Goal: Task Accomplishment & Management: Use online tool/utility

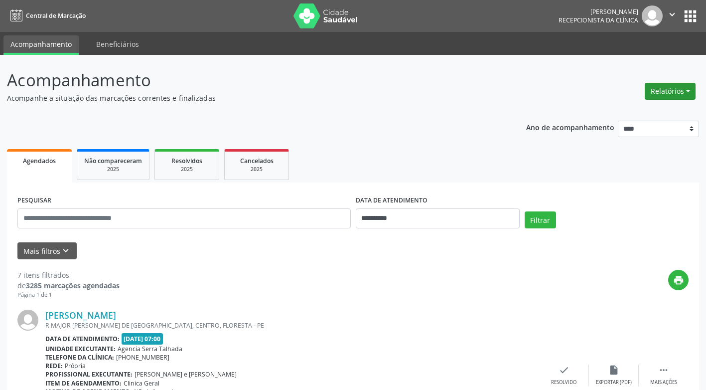
drag, startPoint x: 0, startPoint y: 0, endPoint x: 685, endPoint y: 88, distance: 690.2
click at [685, 88] on button "Relatórios" at bounding box center [670, 91] width 51 height 17
click at [628, 111] on link "Agendamentos" at bounding box center [642, 113] width 107 height 14
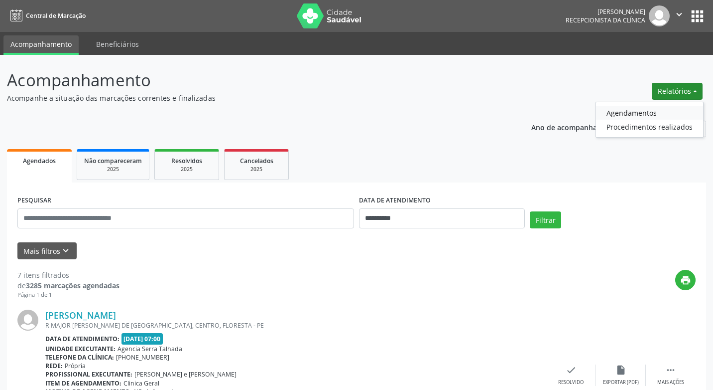
select select "*"
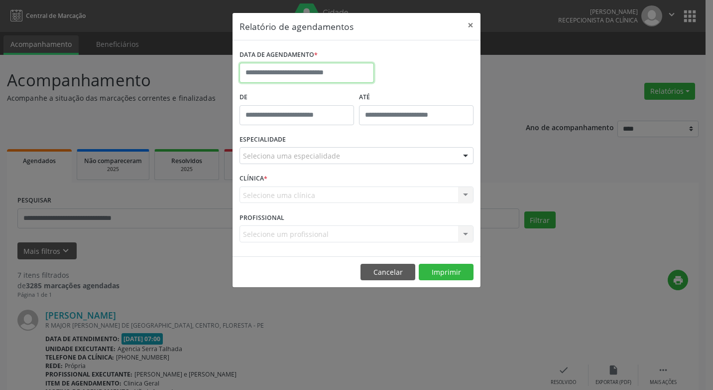
click at [365, 76] on input "text" at bounding box center [307, 73] width 135 height 20
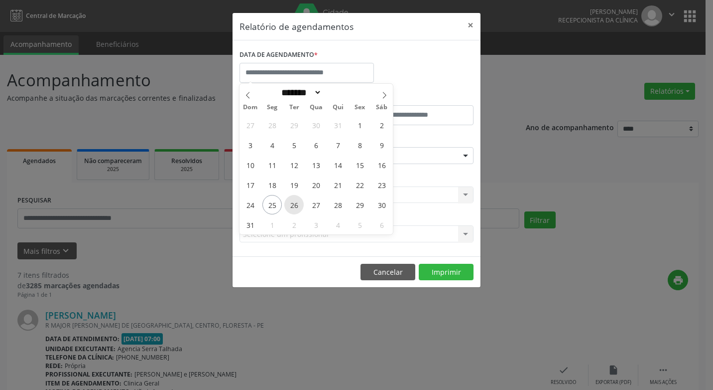
click at [295, 202] on span "26" at bounding box center [293, 204] width 19 height 19
type input "**********"
click at [295, 202] on span "26" at bounding box center [293, 204] width 19 height 19
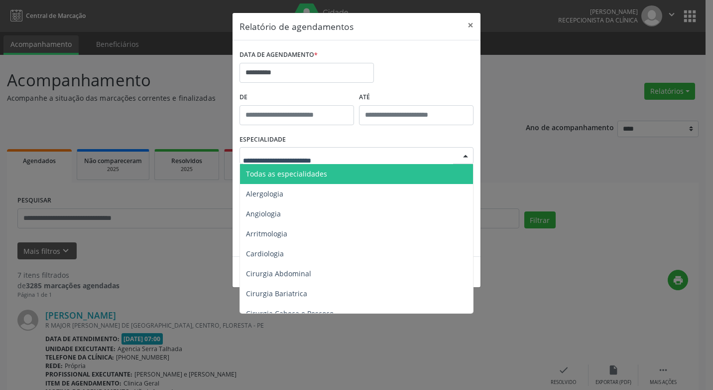
click at [465, 159] on div at bounding box center [465, 155] width 15 height 17
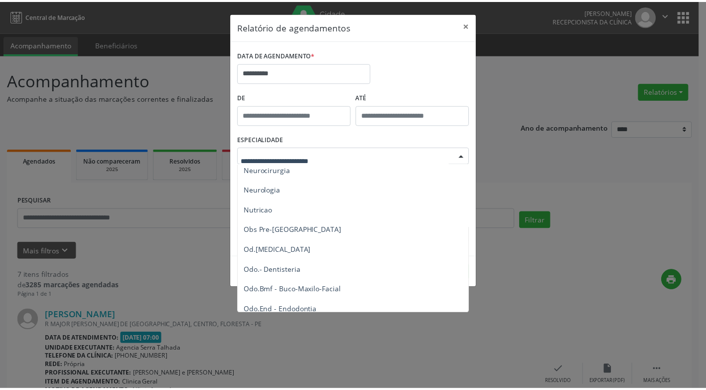
scroll to position [996, 0]
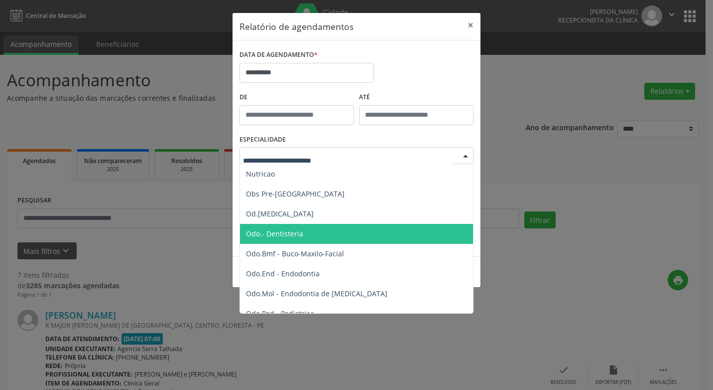
click at [278, 234] on span "Odo.- Dentisteria" at bounding box center [274, 233] width 57 height 9
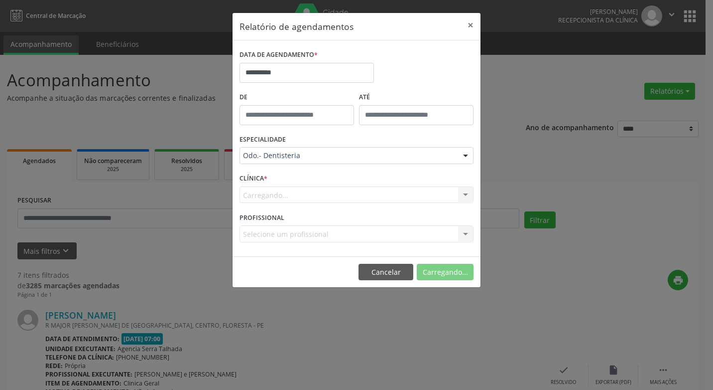
click at [278, 234] on form "**********" at bounding box center [357, 148] width 234 height 202
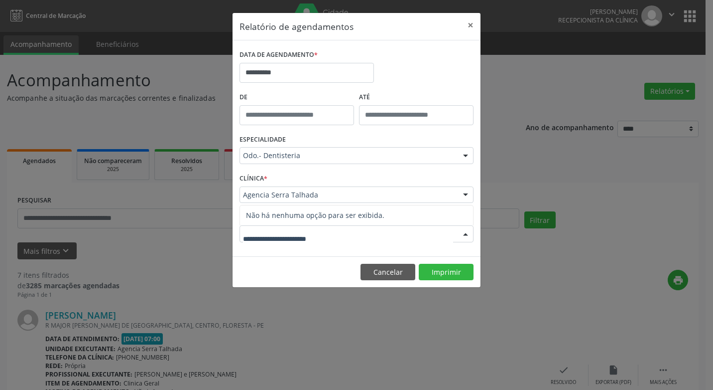
click at [464, 235] on div at bounding box center [465, 234] width 15 height 17
click at [441, 271] on button "Imprimir" at bounding box center [446, 272] width 55 height 17
click at [470, 23] on button "×" at bounding box center [471, 25] width 20 height 24
